Goal: Task Accomplishment & Management: Use online tool/utility

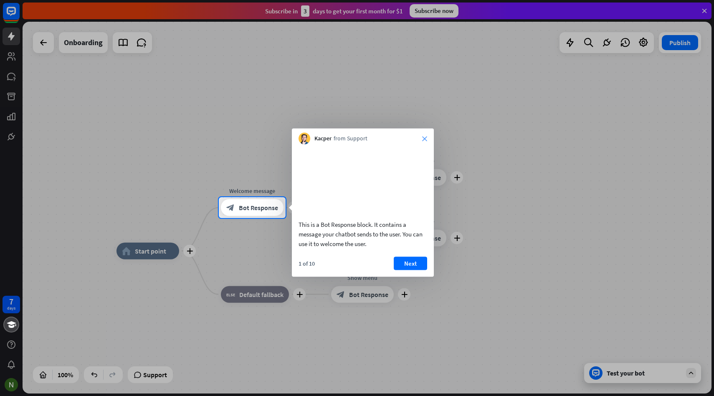
click at [426, 136] on icon "close" at bounding box center [424, 138] width 5 height 5
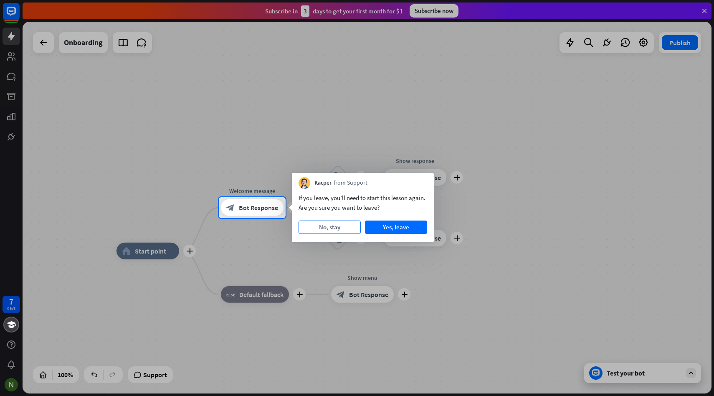
click at [341, 228] on button "No, stay" at bounding box center [329, 226] width 62 height 13
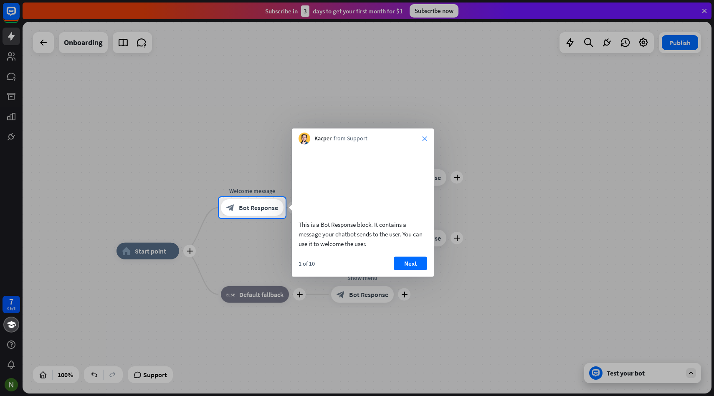
click at [425, 139] on icon "close" at bounding box center [424, 138] width 5 height 5
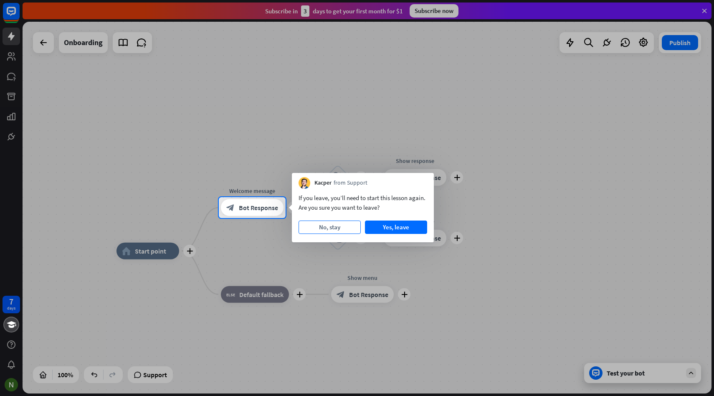
click at [344, 228] on button "No, stay" at bounding box center [329, 226] width 62 height 13
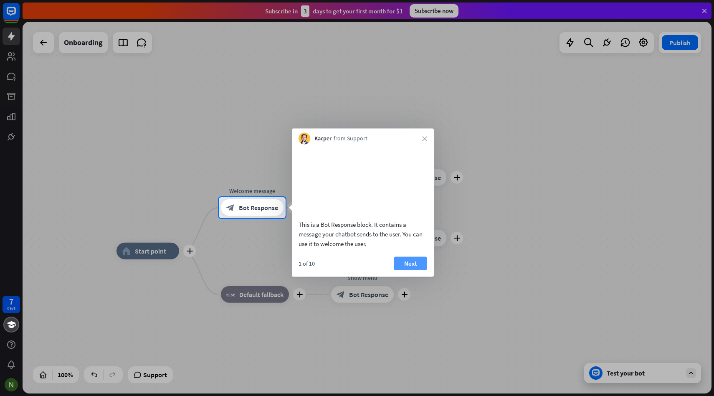
click at [407, 270] on button "Next" at bounding box center [410, 262] width 33 height 13
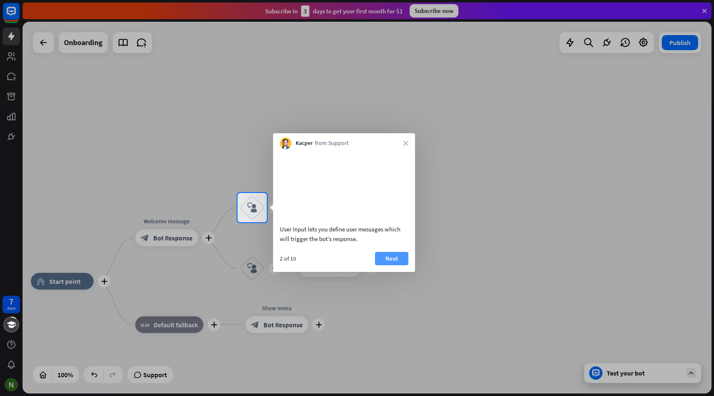
click at [400, 265] on button "Next" at bounding box center [391, 258] width 33 height 13
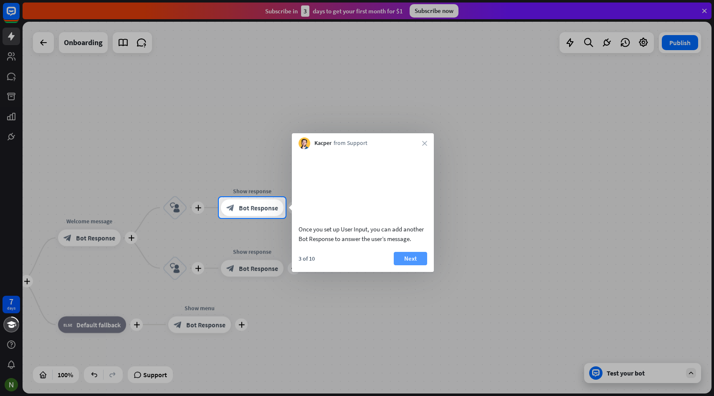
click at [407, 265] on button "Next" at bounding box center [410, 258] width 33 height 13
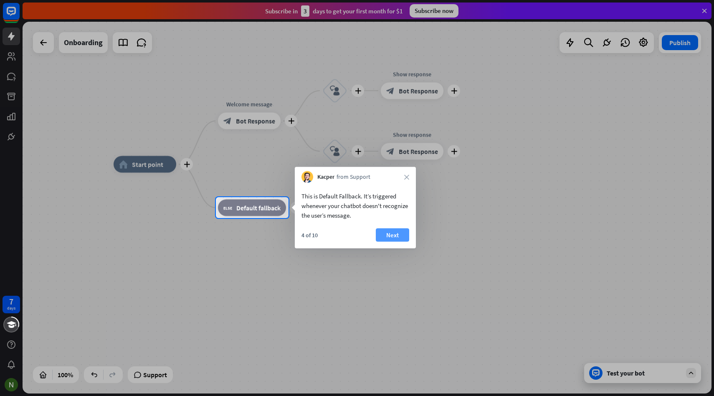
click at [399, 236] on button "Next" at bounding box center [392, 234] width 33 height 13
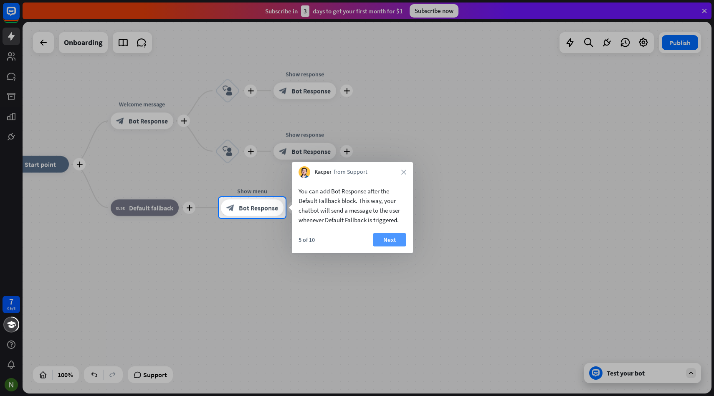
click at [398, 239] on button "Next" at bounding box center [389, 239] width 33 height 13
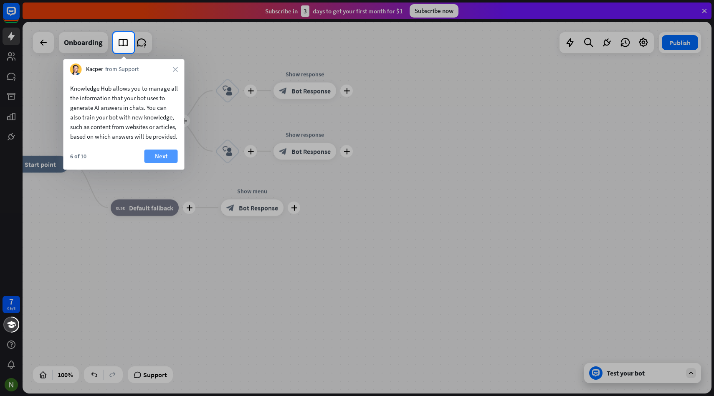
click at [160, 163] on button "Next" at bounding box center [160, 155] width 33 height 13
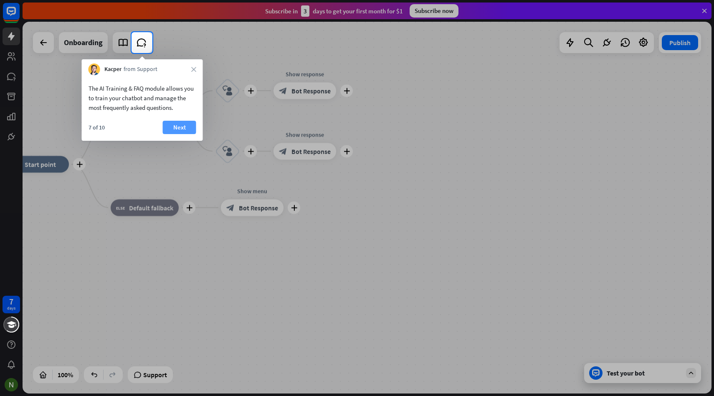
click at [178, 121] on button "Next" at bounding box center [179, 127] width 33 height 13
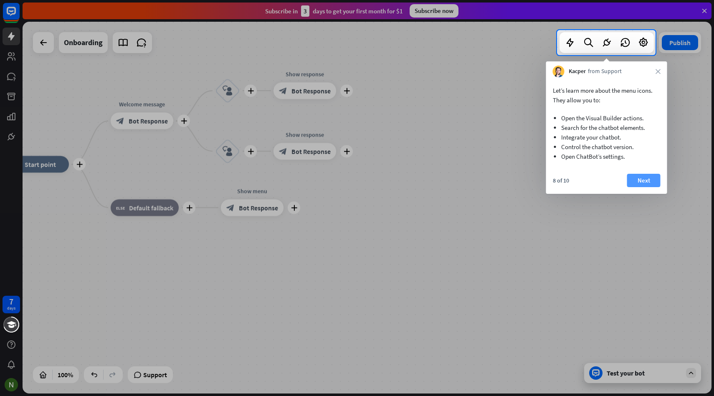
click at [638, 178] on button "Next" at bounding box center [643, 180] width 33 height 13
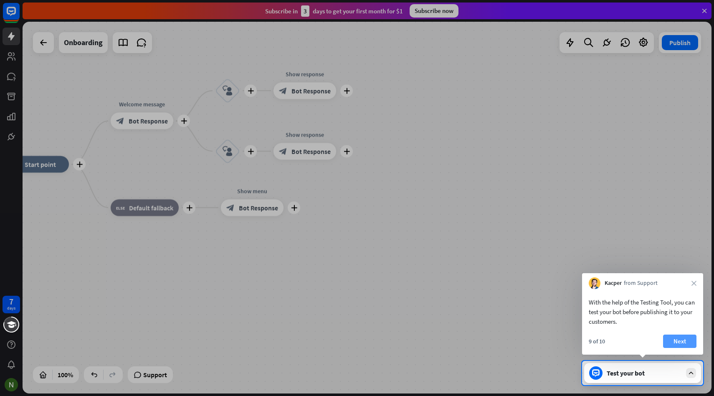
click at [681, 341] on button "Next" at bounding box center [679, 340] width 33 height 13
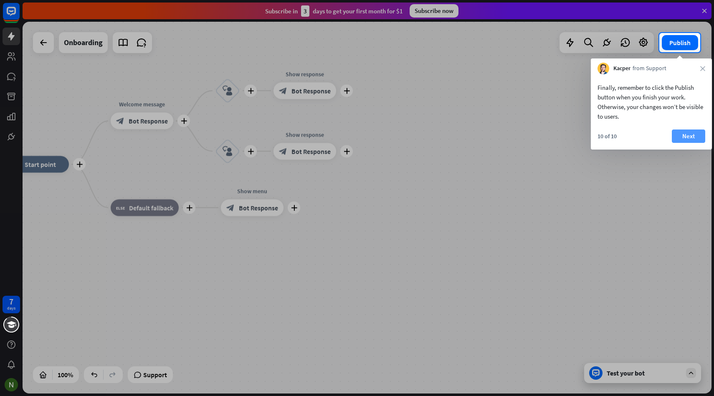
click at [692, 134] on button "Next" at bounding box center [688, 135] width 33 height 13
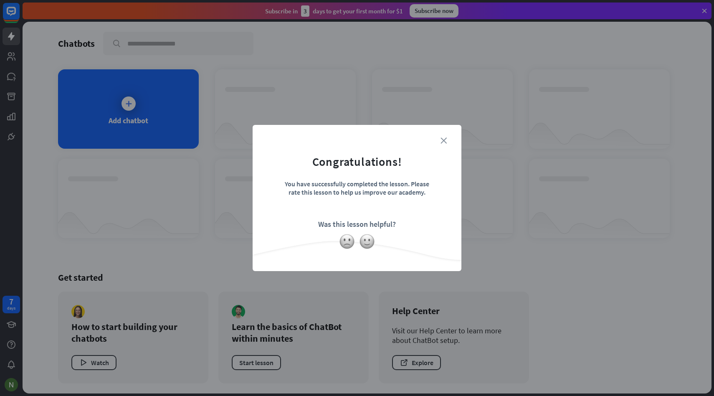
click at [445, 139] on icon "close" at bounding box center [443, 140] width 6 height 6
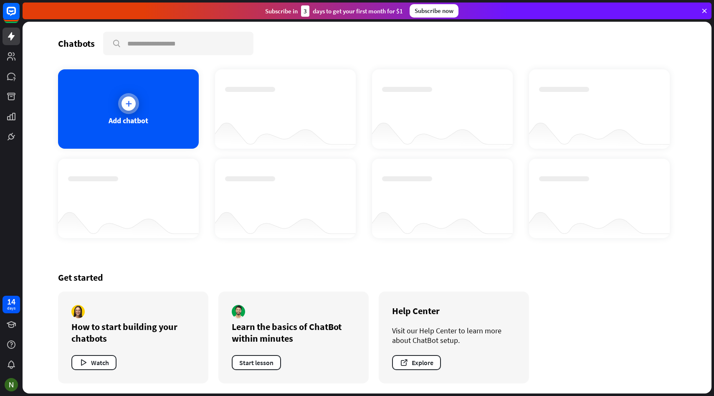
click at [131, 116] on div "Add chatbot" at bounding box center [129, 121] width 40 height 10
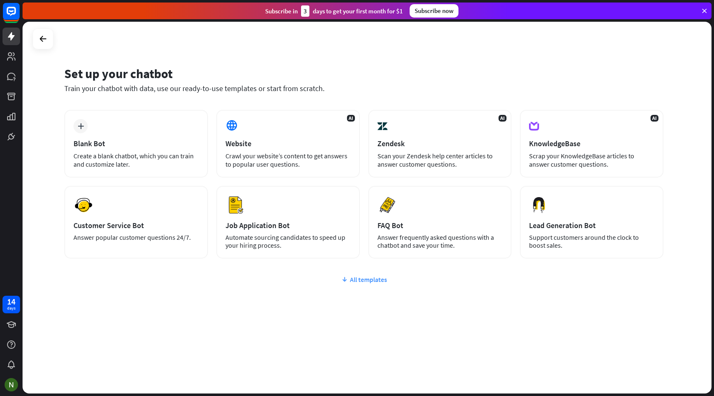
click at [353, 277] on div "All templates" at bounding box center [363, 279] width 599 height 8
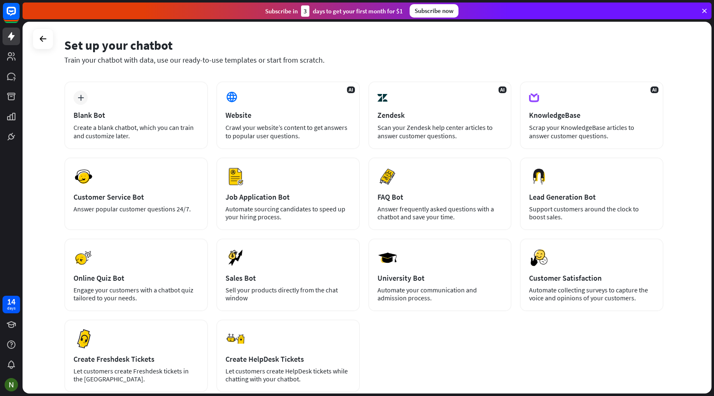
scroll to position [26, 0]
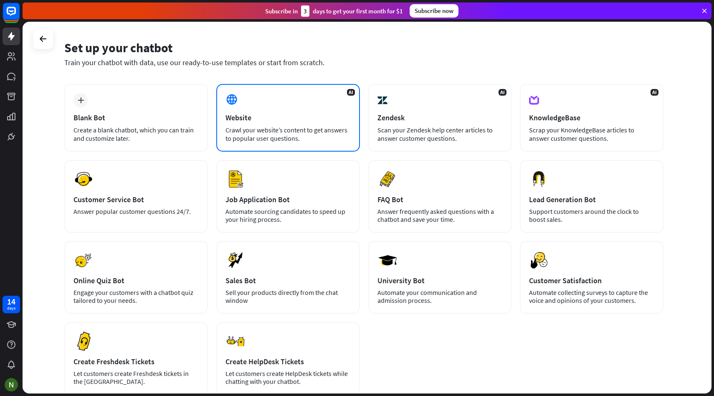
click at [260, 144] on div "AI Website Crawl your website’s content to get answers to popular user question…" at bounding box center [288, 118] width 144 height 68
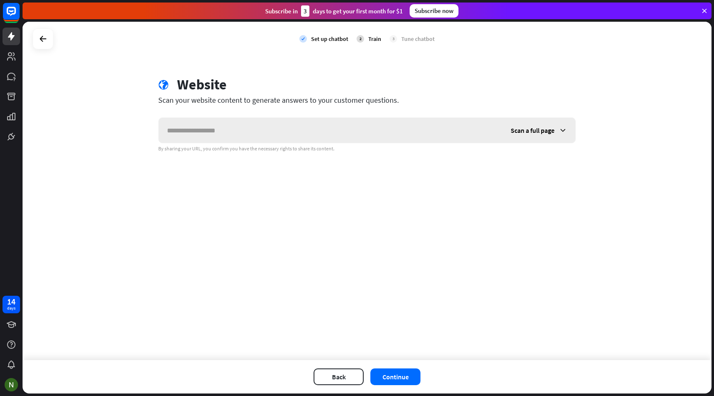
click at [246, 133] on input "text" at bounding box center [331, 130] width 344 height 25
click at [336, 381] on button "Back" at bounding box center [338, 376] width 50 height 17
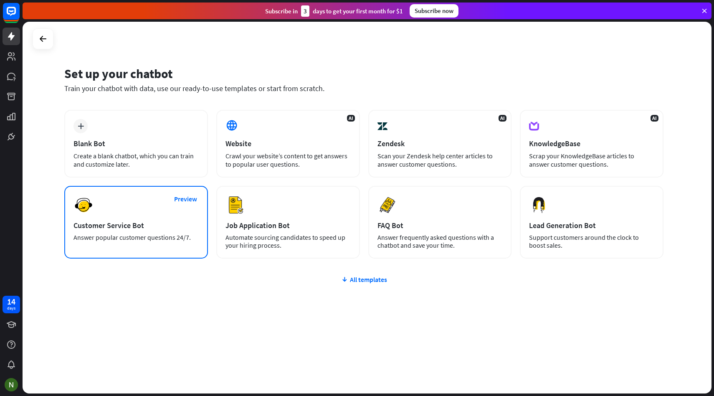
click at [146, 219] on div "Preview Customer Service Bot Answer popular customer questions 24/7." at bounding box center [136, 222] width 144 height 73
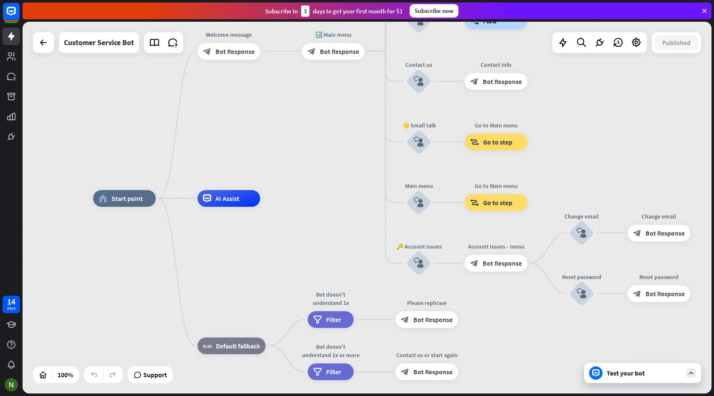
drag, startPoint x: 380, startPoint y: 246, endPoint x: 309, endPoint y: 237, distance: 71.1
click at [311, 237] on div "home_2 Start point Welcome message block_bot_response Bot Response 🔙 Main menu …" at bounding box center [437, 384] width 689 height 372
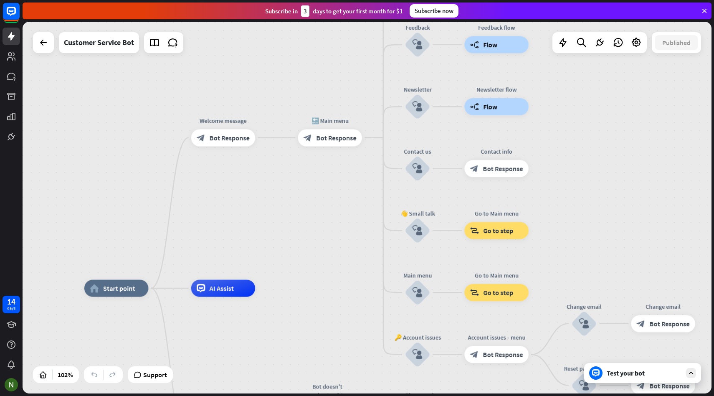
drag, startPoint x: 311, startPoint y: 233, endPoint x: 307, endPoint y: 327, distance: 93.6
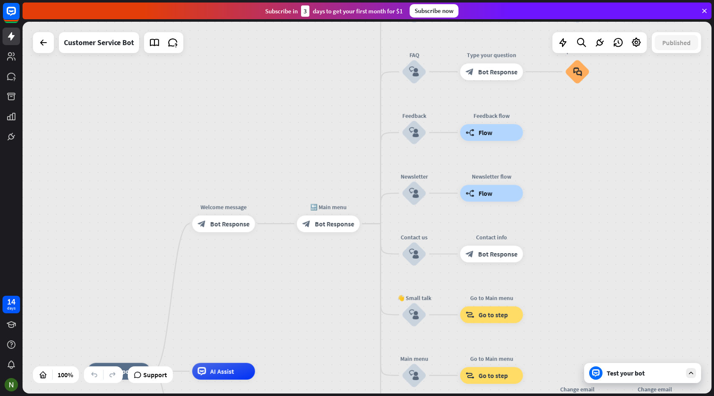
drag, startPoint x: 326, startPoint y: 226, endPoint x: 333, endPoint y: 339, distance: 112.9
click at [333, 339] on div "home_2 Start point Welcome message block_bot_response Bot Response 🔙 Main menu …" at bounding box center [367, 208] width 689 height 372
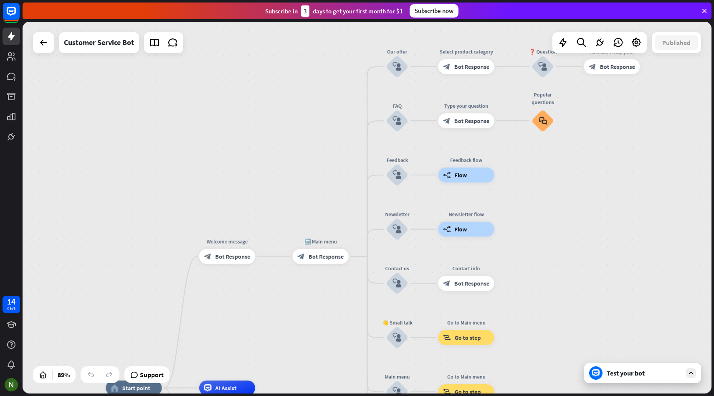
drag, startPoint x: 333, startPoint y: 339, endPoint x: 275, endPoint y: 273, distance: 87.6
click at [275, 275] on div "home_2 Start point Welcome message block_bot_response Bot Response 🔙 Main menu …" at bounding box center [367, 208] width 689 height 372
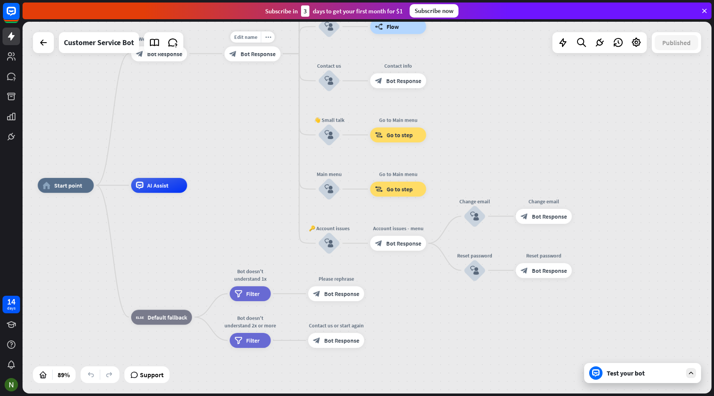
drag, startPoint x: 276, startPoint y: 277, endPoint x: 252, endPoint y: 120, distance: 158.8
click at [252, 120] on div "home_2 Start point Welcome message block_bot_response Bot Response Edit name mo…" at bounding box center [367, 208] width 689 height 372
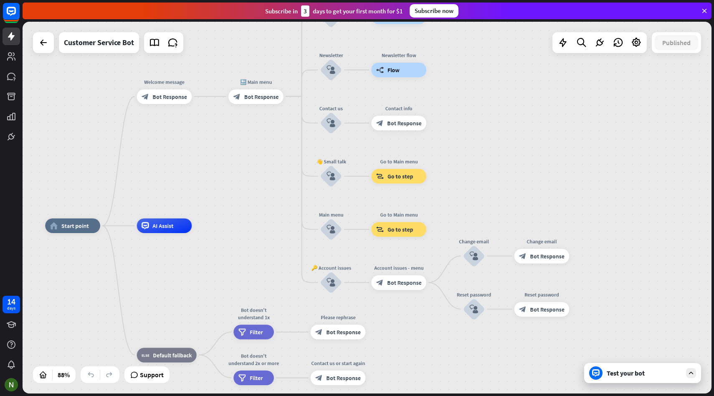
drag, startPoint x: 187, startPoint y: 263, endPoint x: 205, endPoint y: 352, distance: 90.3
click at [205, 352] on div "home_2 Start point Welcome message block_bot_response Bot Response 🔙 Main menu …" at bounding box center [347, 388] width 604 height 326
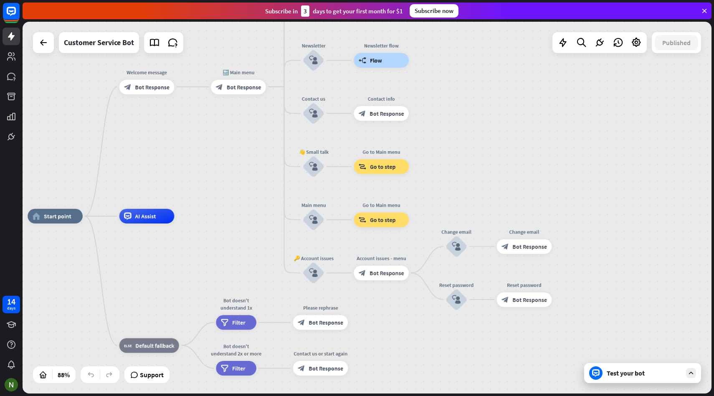
drag, startPoint x: 202, startPoint y: 200, endPoint x: 171, endPoint y: 149, distance: 59.6
click at [171, 149] on div "home_2 Start point Welcome message block_bot_response Bot Response 🔙 Main menu …" at bounding box center [367, 208] width 689 height 372
click at [51, 45] on div at bounding box center [43, 42] width 17 height 17
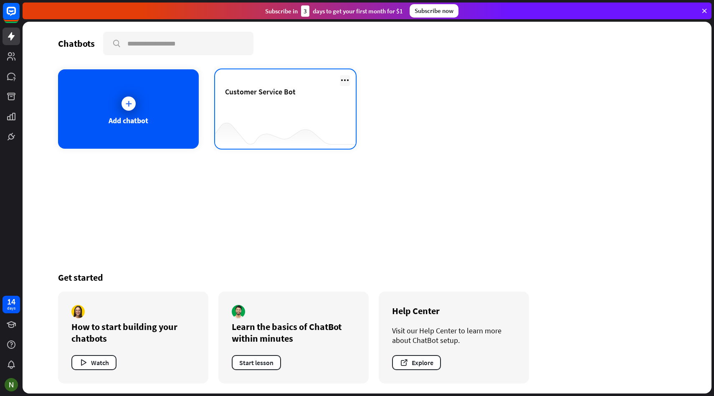
click at [346, 81] on icon at bounding box center [345, 80] width 10 height 10
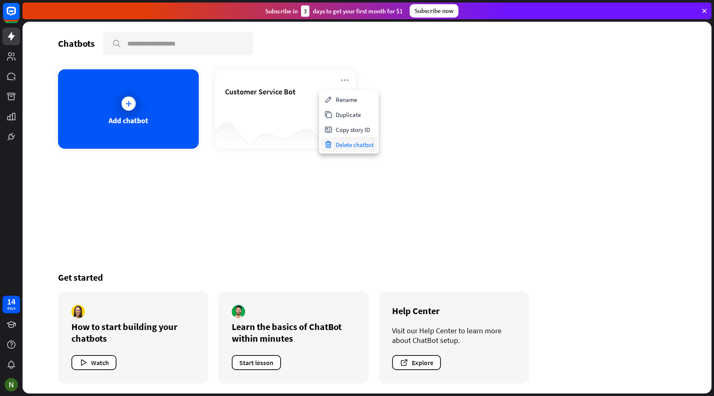
click at [359, 142] on div "Delete chatbot" at bounding box center [349, 144] width 56 height 15
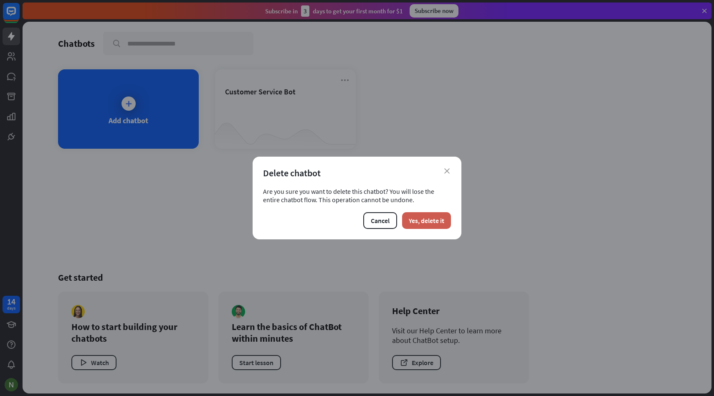
click at [442, 221] on button "Yes, delete it" at bounding box center [426, 220] width 49 height 17
